Goal: Transaction & Acquisition: Purchase product/service

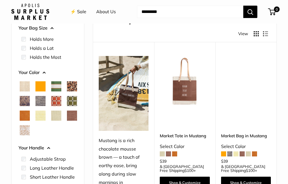
scroll to position [50, 0]
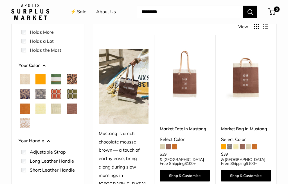
click at [67, 114] on span "Mustang" at bounding box center [72, 109] width 10 height 10
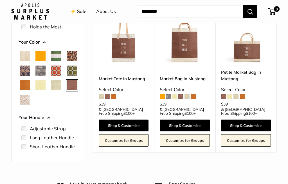
scroll to position [85, 0]
click at [170, 96] on span at bounding box center [168, 96] width 5 height 5
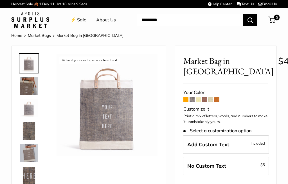
click at [199, 101] on span at bounding box center [198, 99] width 5 height 5
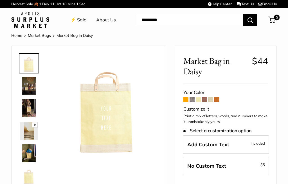
click at [220, 101] on span at bounding box center [217, 99] width 5 height 5
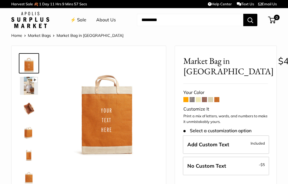
click at [188, 99] on span at bounding box center [186, 99] width 5 height 5
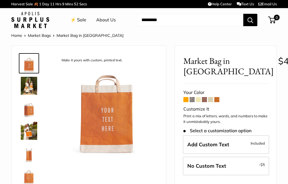
click at [219, 98] on span at bounding box center [217, 99] width 5 height 5
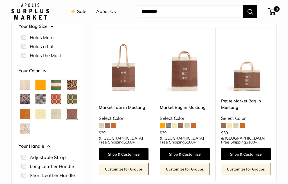
scroll to position [56, 0]
click at [190, 153] on link "Shop & Customize" at bounding box center [185, 154] width 50 height 12
click at [56, 83] on span "Court Green" at bounding box center [56, 85] width 10 height 10
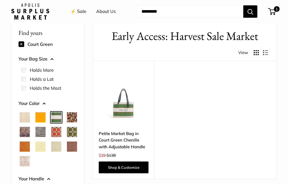
scroll to position [15, 0]
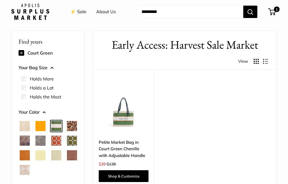
click at [67, 131] on span "Cheetah" at bounding box center [72, 126] width 10 height 10
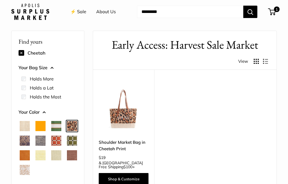
click at [30, 140] on span "Blue Porcelain" at bounding box center [25, 141] width 10 height 10
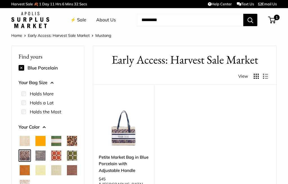
scroll to position [15, 0]
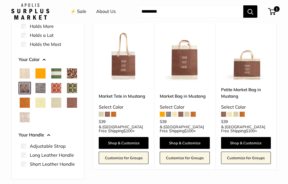
scroll to position [68, 0]
click at [51, 93] on span "Chenille Window Brick" at bounding box center [56, 88] width 10 height 10
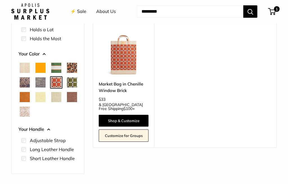
scroll to position [74, 0]
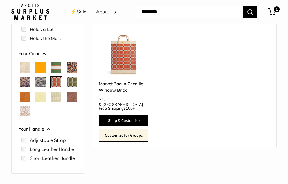
click at [110, 124] on link "Shop & Customize" at bounding box center [124, 121] width 50 height 12
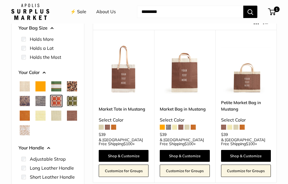
scroll to position [62, 0]
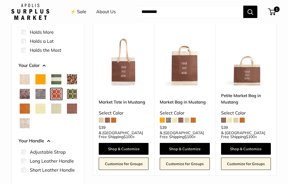
click at [30, 106] on span "Cognac" at bounding box center [25, 109] width 10 height 10
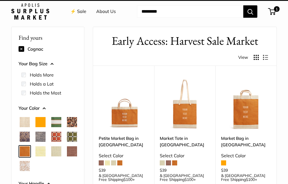
scroll to position [15, 0]
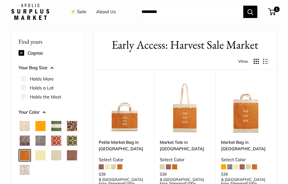
click at [177, 165] on span at bounding box center [174, 166] width 5 height 5
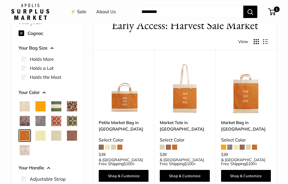
click at [170, 148] on span at bounding box center [168, 147] width 5 height 5
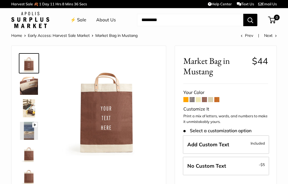
click at [197, 142] on span "Add Custom Text" at bounding box center [209, 144] width 42 height 6
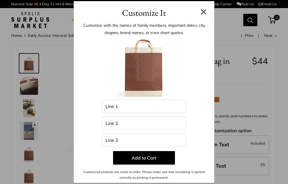
click at [254, 91] on div "Customize It Customize with the names of family members, important dates, city …" at bounding box center [144, 92] width 288 height 184
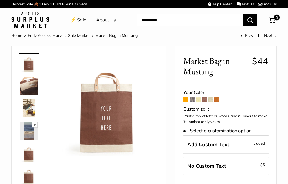
click at [219, 142] on span "Add Custom Text" at bounding box center [209, 144] width 42 height 6
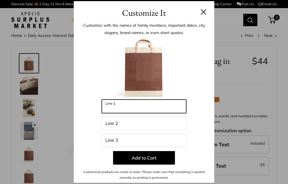
click at [112, 107] on input "Line 1" at bounding box center [144, 107] width 84 height 14
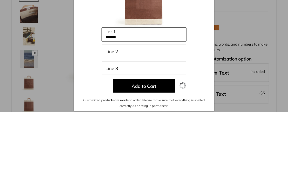
type input "******"
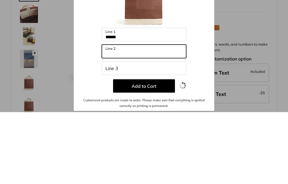
click at [119, 117] on input "Line 2" at bounding box center [144, 124] width 84 height 14
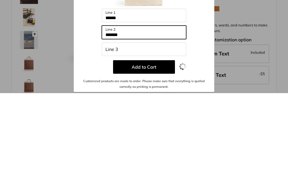
type input "******"
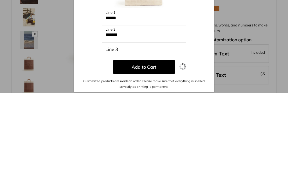
click at [150, 151] on button "Add to Cart" at bounding box center [144, 158] width 62 height 14
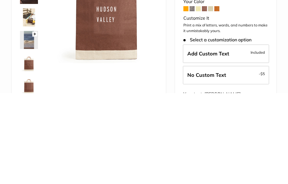
scroll to position [91, 0]
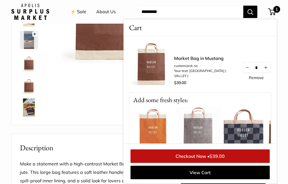
click at [211, 159] on span "$39.00" at bounding box center [217, 157] width 15 height 6
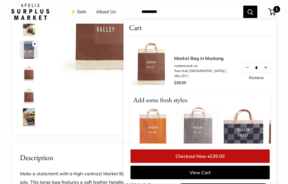
scroll to position [83, 0]
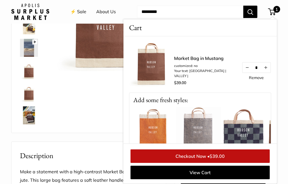
click at [255, 128] on img at bounding box center [243, 129] width 45 height 45
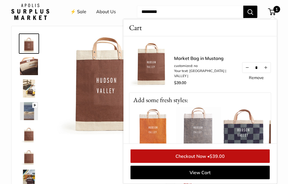
scroll to position [103, 0]
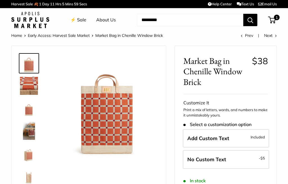
click at [234, 37] on div "Home Early Access: Harvest Sale Market Market Bag in [GEOGRAPHIC_DATA] Window B…" at bounding box center [144, 35] width 266 height 7
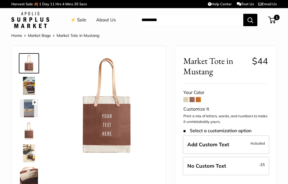
click at [40, 35] on link "Market Bags" at bounding box center [39, 35] width 23 height 5
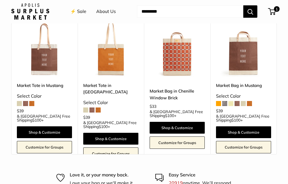
scroll to position [354, 0]
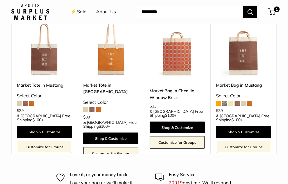
click at [179, 127] on link "Shop & Customize" at bounding box center [177, 128] width 55 height 12
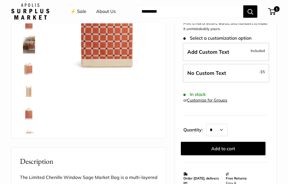
scroll to position [86, 0]
click at [216, 53] on span "Add Custom Text" at bounding box center [209, 52] width 42 height 6
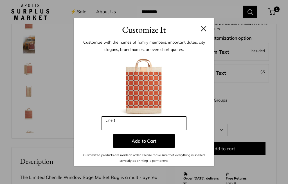
click at [125, 130] on input "Line 1" at bounding box center [144, 124] width 84 height 14
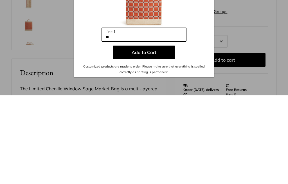
type input "*"
type input "***"
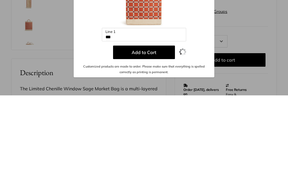
click at [148, 134] on button "Add to Cart" at bounding box center [144, 141] width 62 height 14
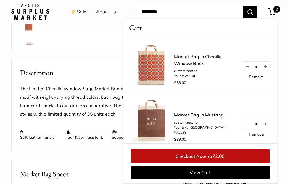
click at [259, 77] on link "Remove" at bounding box center [256, 77] width 15 height 4
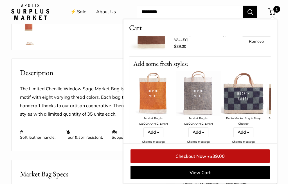
scroll to position [36, 0]
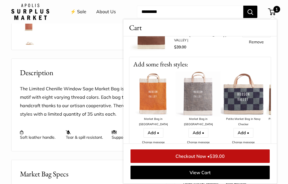
click at [156, 128] on link "Add •" at bounding box center [154, 133] width 20 height 10
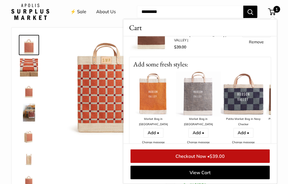
scroll to position [20, 0]
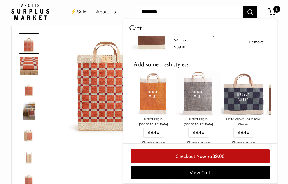
click at [222, 157] on span "$39.00" at bounding box center [217, 157] width 15 height 6
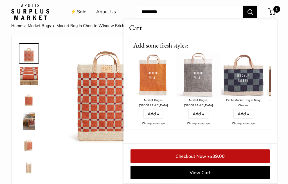
scroll to position [56, 0]
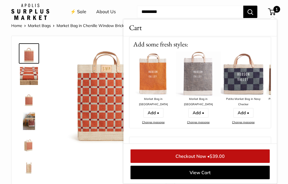
click at [156, 108] on link "Add •" at bounding box center [154, 113] width 20 height 10
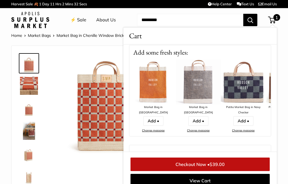
click at [155, 87] on img at bounding box center [153, 82] width 45 height 45
click at [204, 167] on link "Checkout Now • $39.00" at bounding box center [200, 165] width 139 height 14
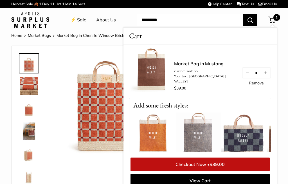
scroll to position [1, 0]
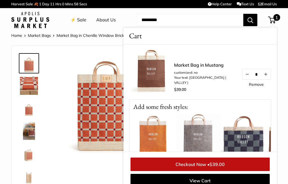
click at [156, 139] on img at bounding box center [153, 136] width 45 height 45
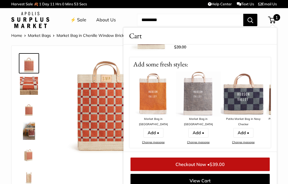
scroll to position [46, 0]
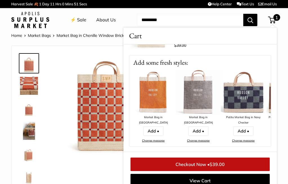
click at [157, 126] on link "Add •" at bounding box center [154, 131] width 20 height 10
click at [154, 101] on img at bounding box center [153, 92] width 45 height 45
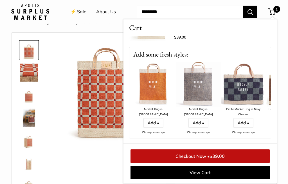
scroll to position [15, 0]
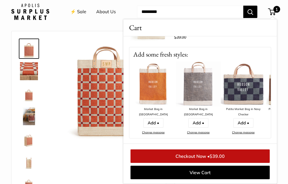
click at [159, 119] on link "Add •" at bounding box center [154, 123] width 20 height 10
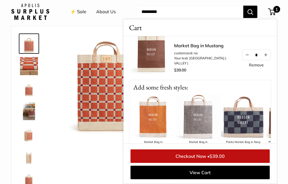
scroll to position [0, 0]
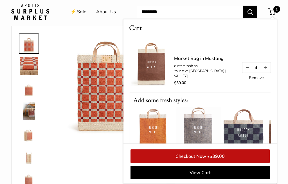
click at [270, 71] on button "Increase quantity by 1" at bounding box center [266, 68] width 10 height 10
click at [267, 70] on button "Increase quantity by 1" at bounding box center [266, 68] width 10 height 10
click at [249, 72] on button "Decrease quantity by 1" at bounding box center [248, 68] width 10 height 10
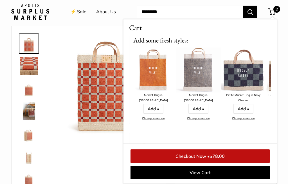
scroll to position [60, 0]
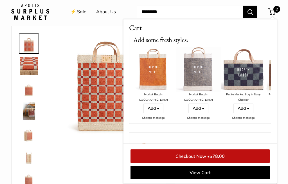
click at [156, 105] on link "Add •" at bounding box center [154, 109] width 20 height 10
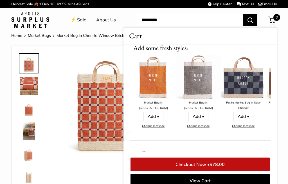
click at [154, 90] on img at bounding box center [153, 77] width 45 height 45
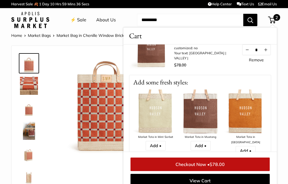
scroll to position [0, 269]
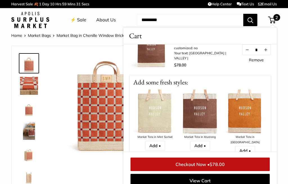
click at [252, 160] on link "Checkout Now • $78.00" at bounding box center [200, 165] width 139 height 14
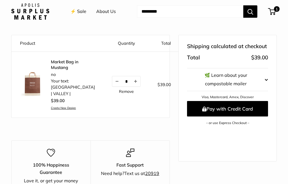
scroll to position [59, 0]
click at [250, 104] on button "Pay with Credit Card" at bounding box center [227, 108] width 81 height 15
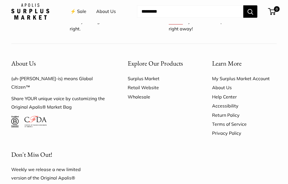
scroll to position [1801, 0]
click at [230, 83] on link "About Us" at bounding box center [244, 87] width 65 height 9
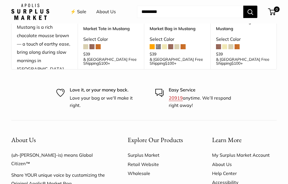
scroll to position [987, 0]
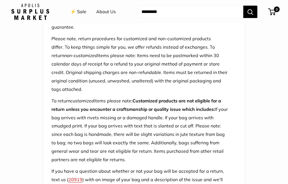
scroll to position [282, 0]
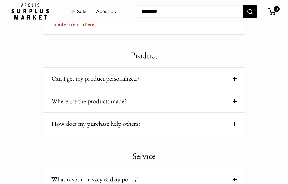
click at [234, 100] on span at bounding box center [235, 102] width 4 height 4
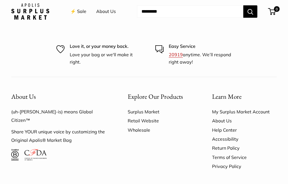
scroll to position [1111, 0]
click at [34, 149] on img at bounding box center [36, 154] width 22 height 11
